Goal: Find specific page/section: Find specific page/section

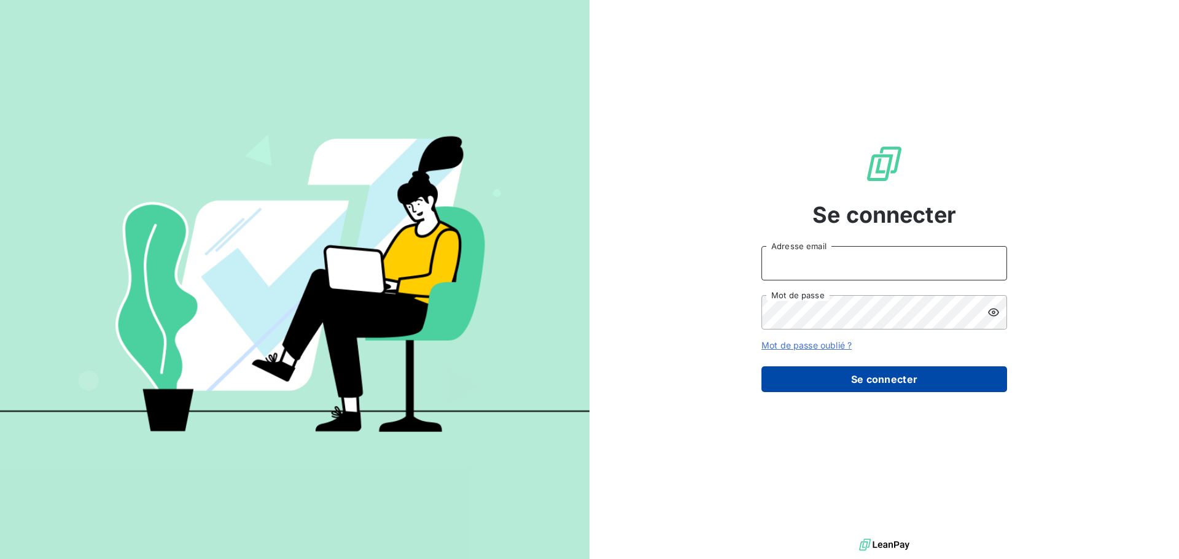
type input "[EMAIL_ADDRESS][DOMAIN_NAME]"
click at [833, 373] on button "Se connecter" at bounding box center [884, 380] width 246 height 26
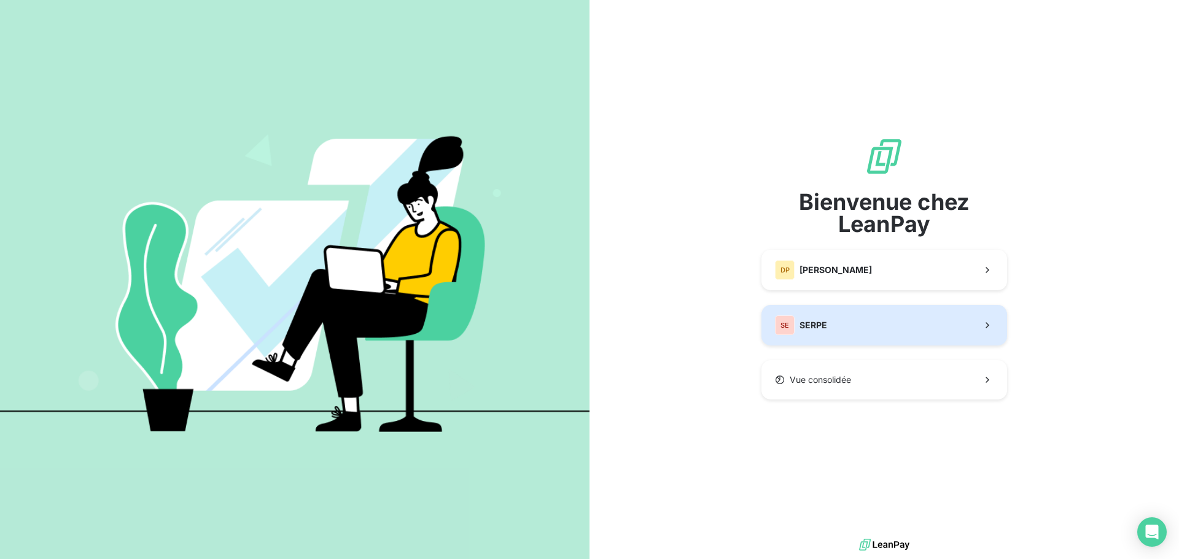
click at [831, 340] on button "SE SERPE" at bounding box center [884, 325] width 246 height 41
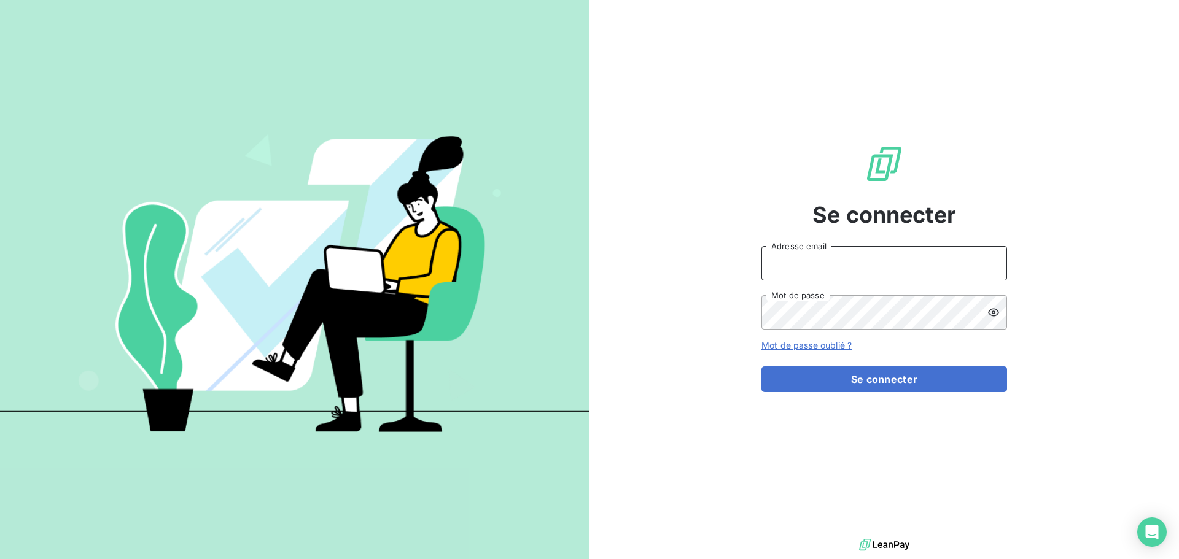
type input "peigne@serpe.fr"
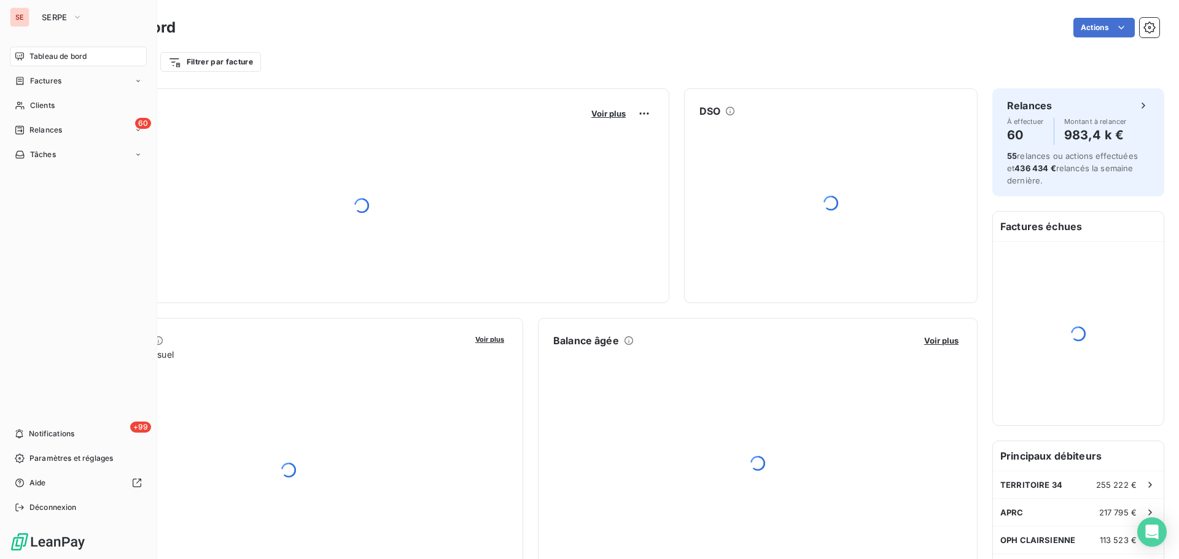
click at [46, 95] on nav "Tableau de bord Factures Clients 60 Relances Tâches" at bounding box center [78, 106] width 137 height 118
click at [53, 101] on span "Clients" at bounding box center [42, 105] width 25 height 11
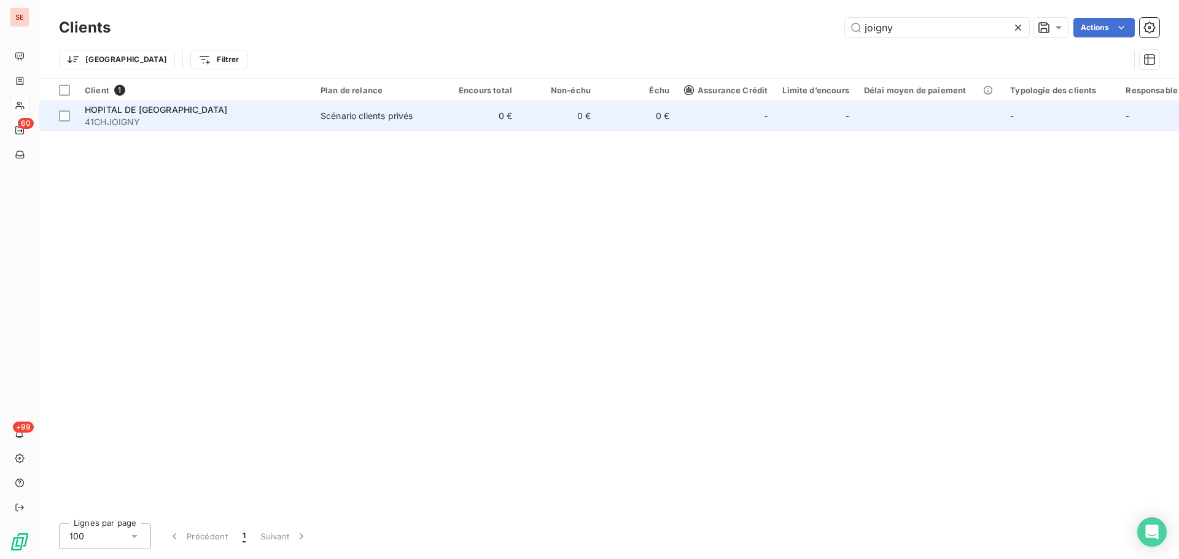
type input "joigny"
click at [300, 129] on td "HOPITAL DE JOIGNY 41CHJOIGNY" at bounding box center [195, 115] width 236 height 29
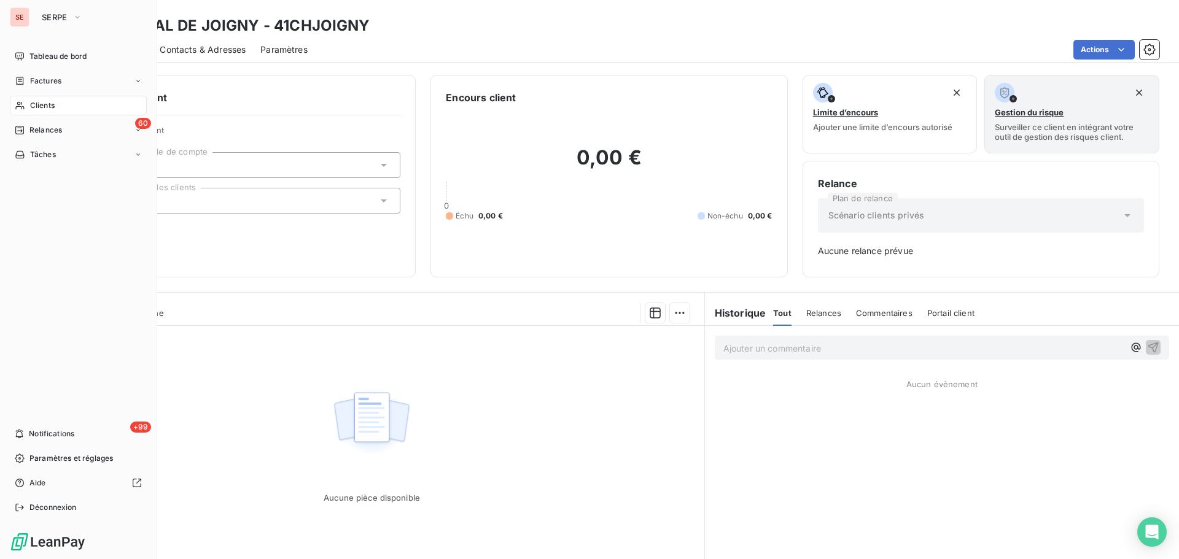
click at [31, 104] on span "Clients" at bounding box center [42, 105] width 25 height 11
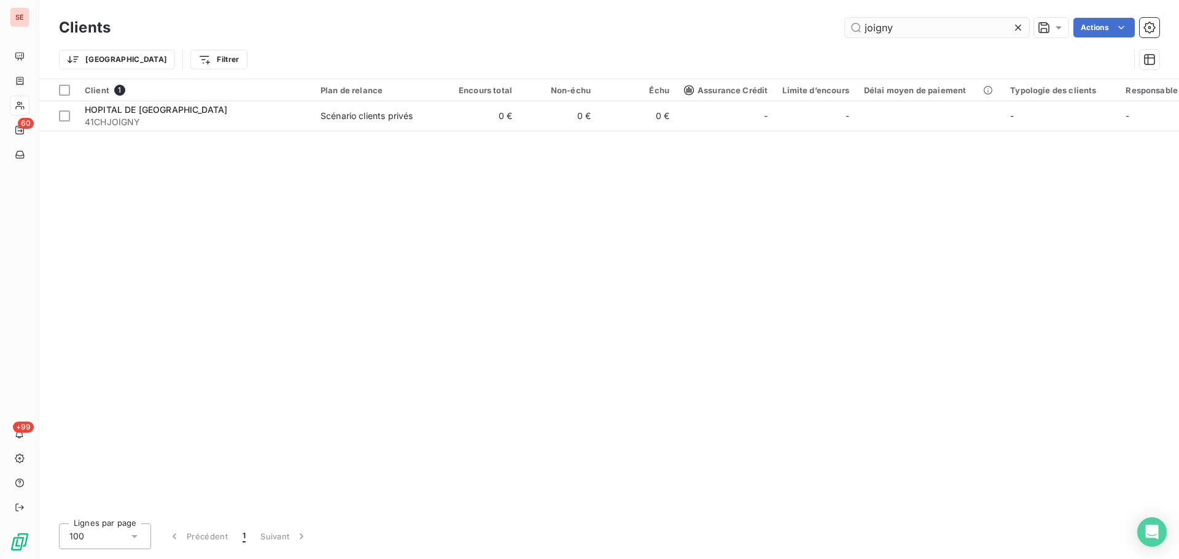
click at [924, 24] on input "joigny" at bounding box center [937, 28] width 184 height 20
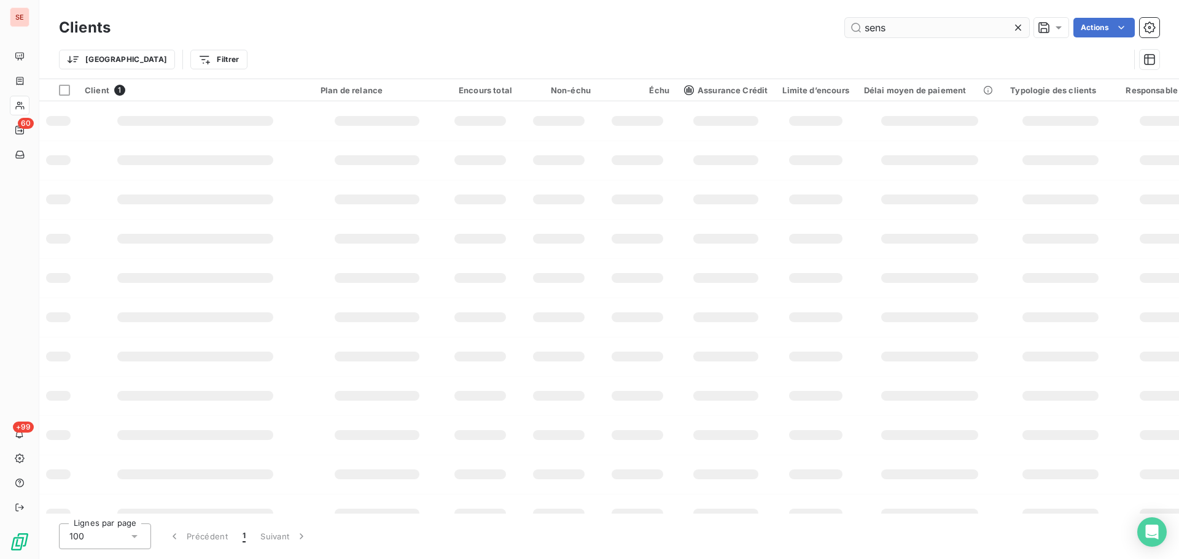
type input "sens"
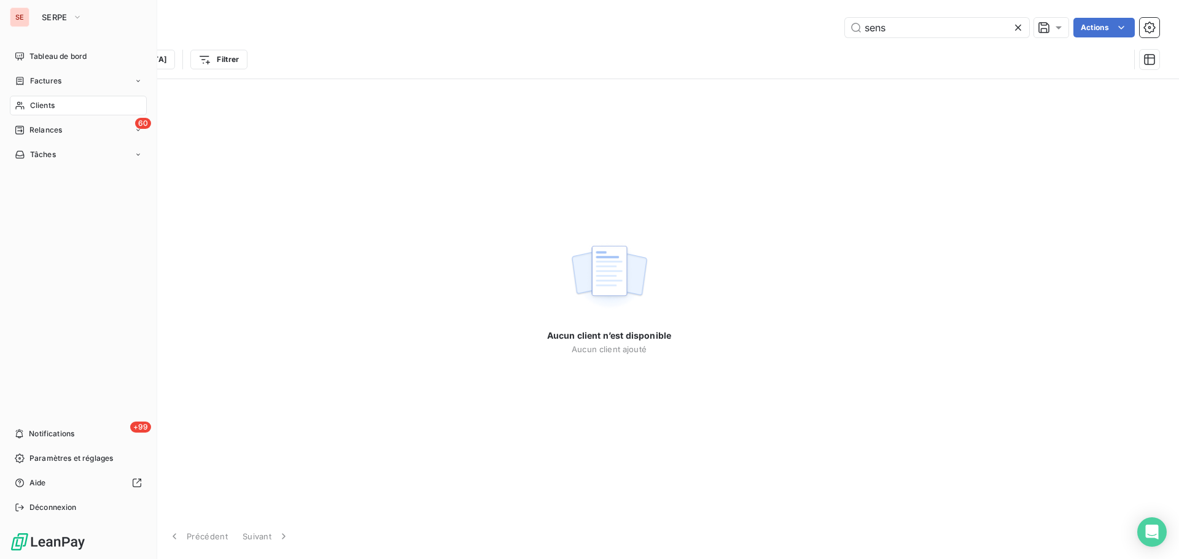
click at [37, 113] on div "Clients" at bounding box center [78, 106] width 137 height 20
click at [35, 509] on span "Déconnexion" at bounding box center [52, 507] width 47 height 11
